Goal: Task Accomplishment & Management: Use online tool/utility

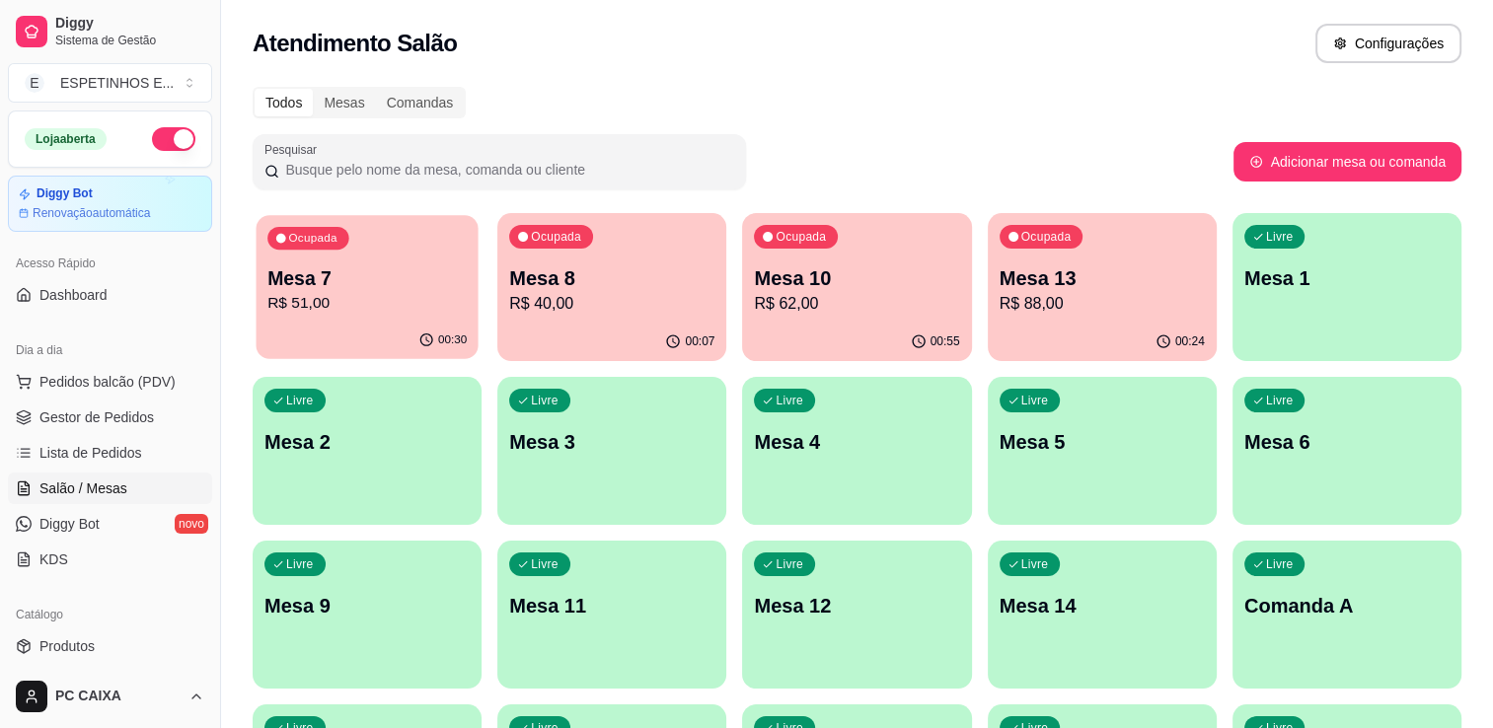
click at [419, 260] on div "Ocupada Mesa 7 R$ 51,00" at bounding box center [367, 268] width 222 height 107
click at [646, 281] on p "Mesa 8" at bounding box center [611, 279] width 199 height 27
click at [853, 292] on p "R$ 62,00" at bounding box center [857, 303] width 199 height 23
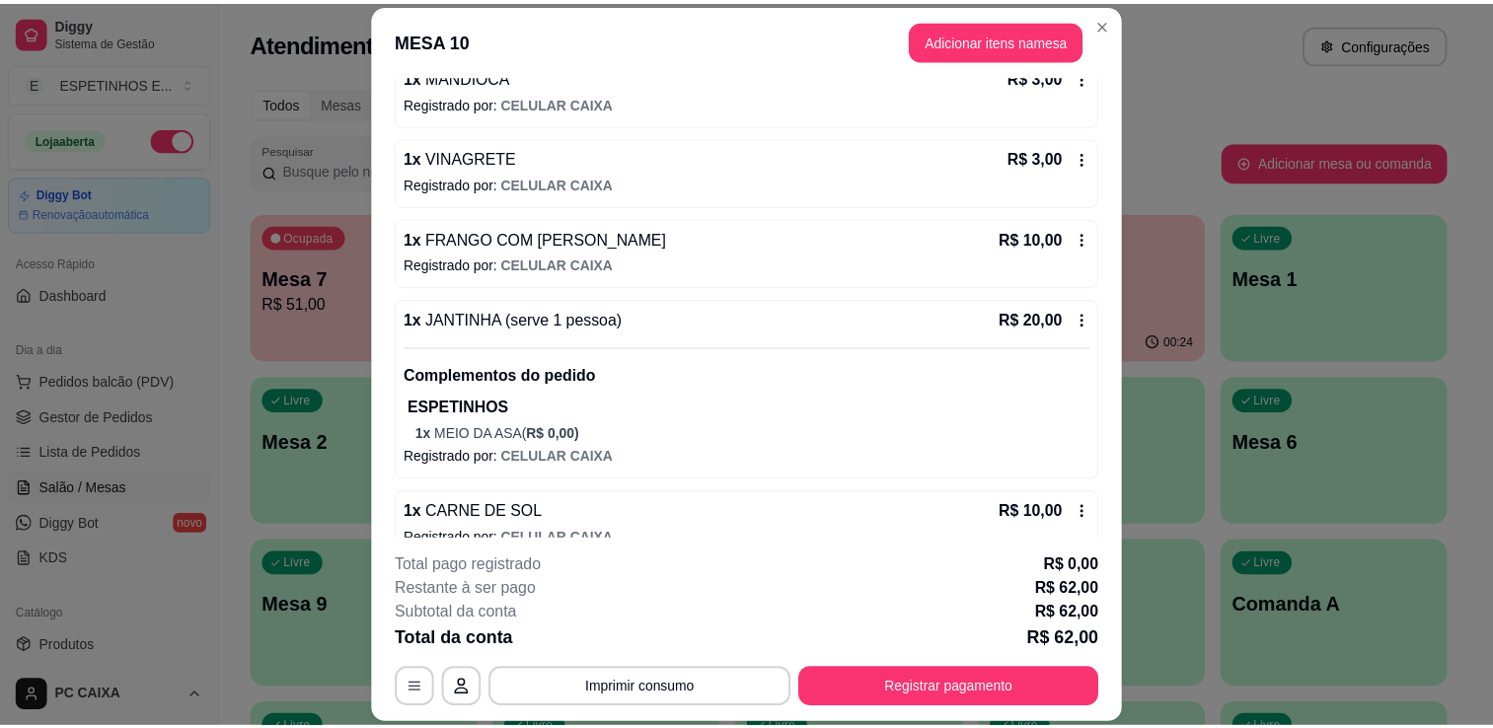
scroll to position [245, 0]
